Goal: Information Seeking & Learning: Learn about a topic

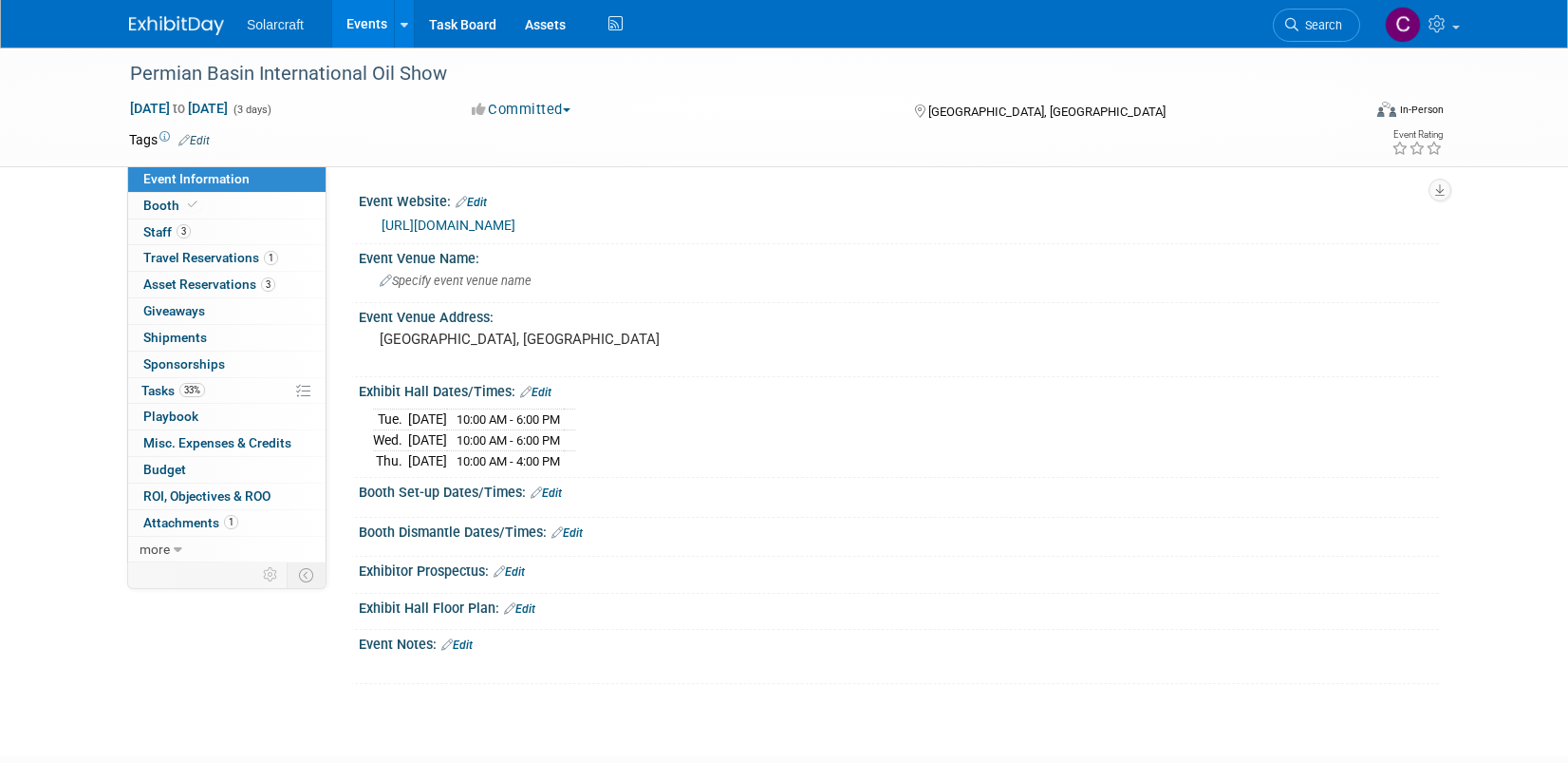
click at [380, 24] on link "Events" at bounding box center [367, 23] width 69 height 47
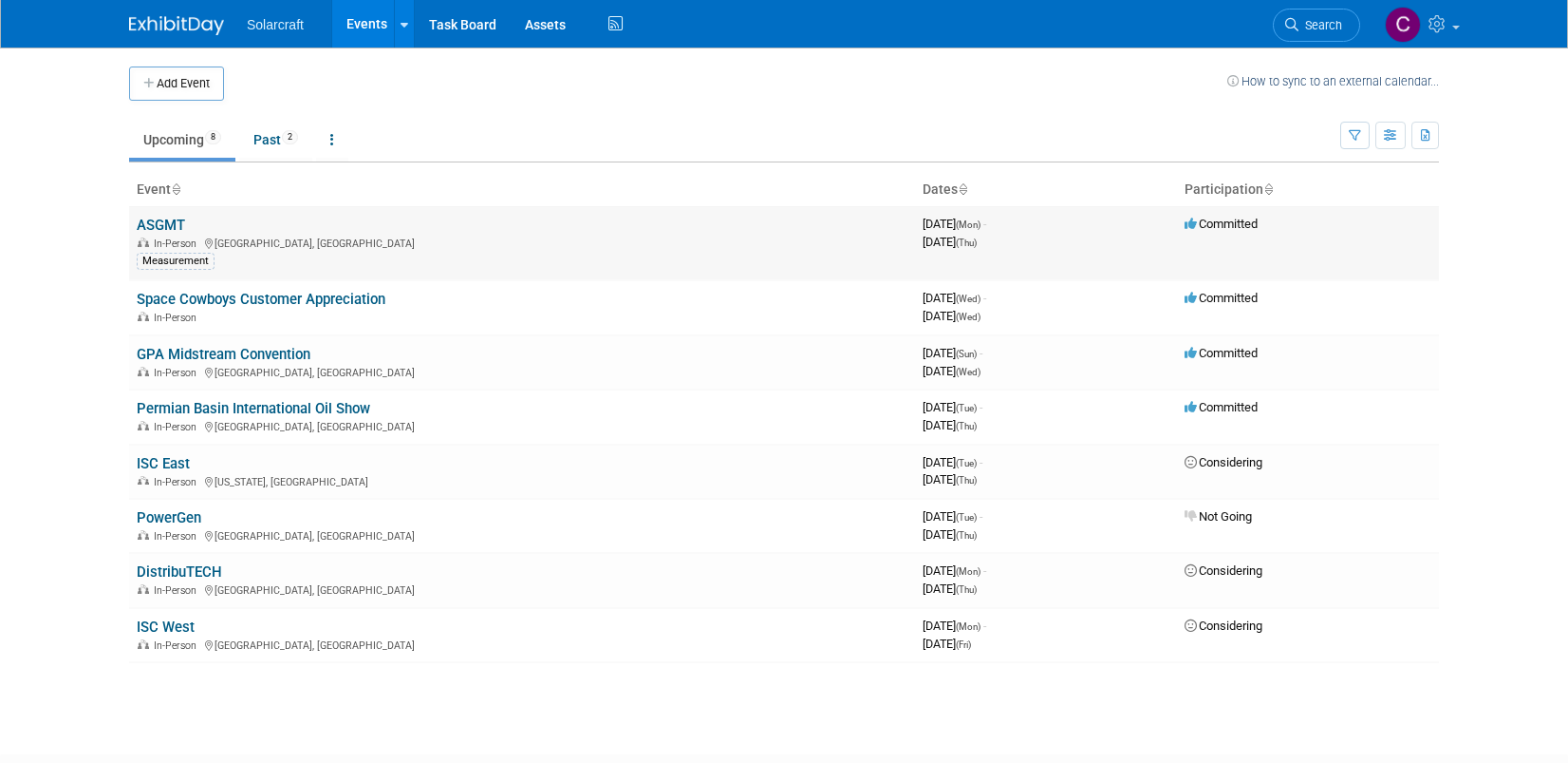
click at [168, 228] on link "ASGMT" at bounding box center [161, 225] width 48 height 17
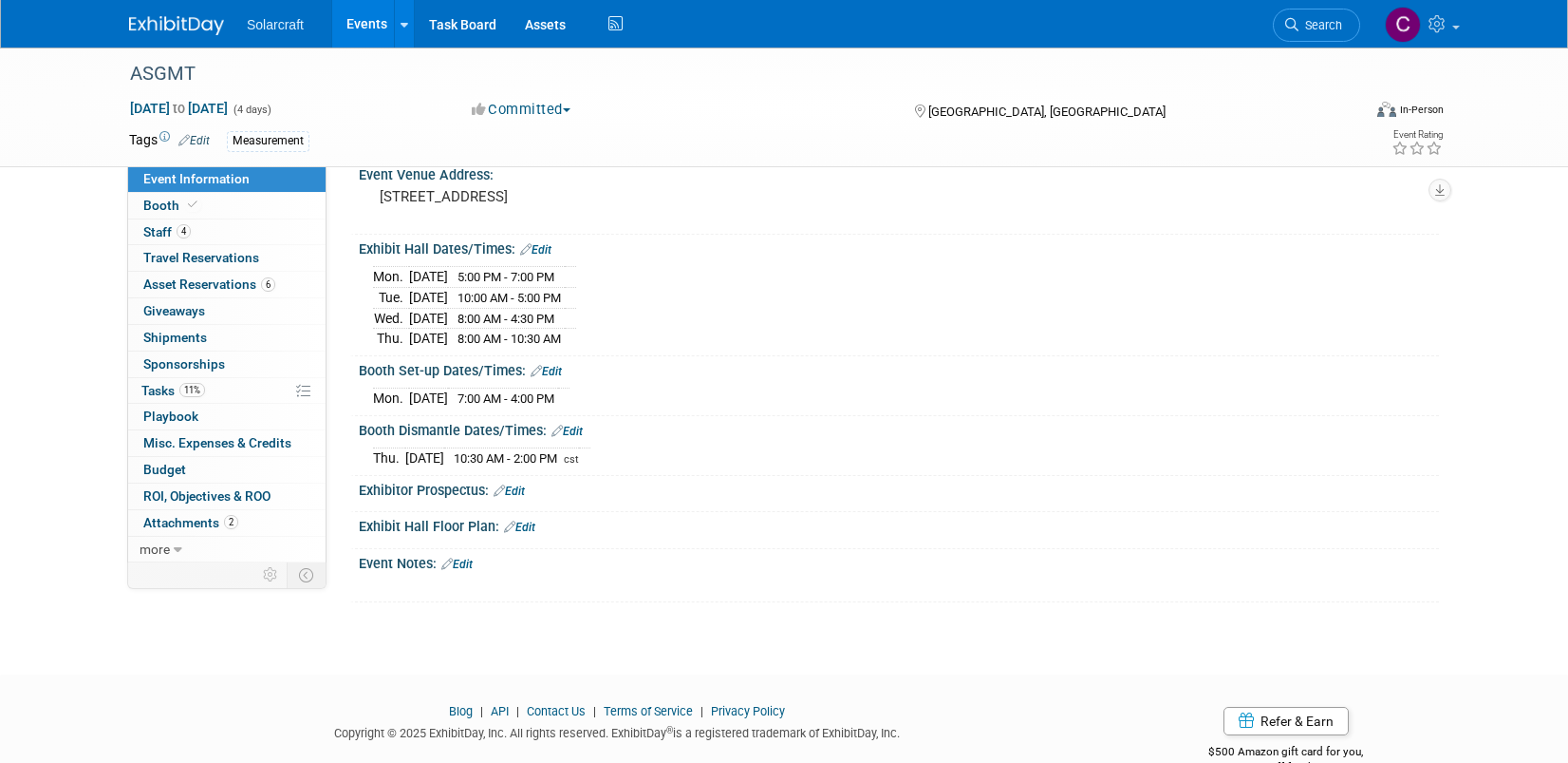
scroll to position [145, 0]
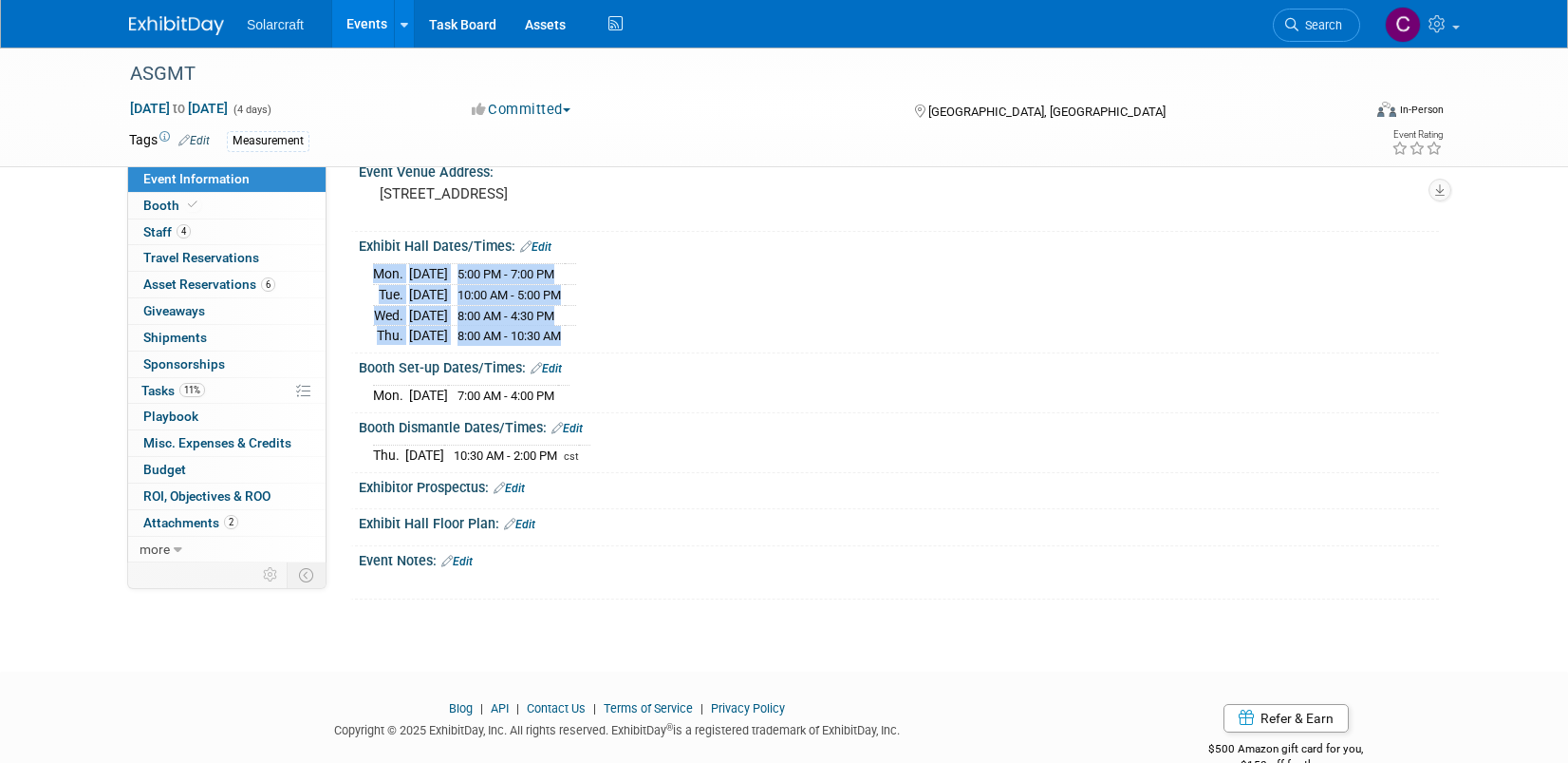
drag, startPoint x: 370, startPoint y: 274, endPoint x: 614, endPoint y: 333, distance: 251.0
click at [614, 333] on div "[DATE] 5:00 PM - 7:00 PM [DATE] 10:00 AM - 5:00 PM [DATE] 8:00 AM - 4:30 PM [DA…" at bounding box center [900, 300] width 1081 height 93
copy div "[DATE] 5:00 PM - 7:00 PM [DATE] 10:00 AM - 5:00 PM [DATE] 8:00 AM - 4:30 PM [DA…"
